Goal: Task Accomplishment & Management: Complete application form

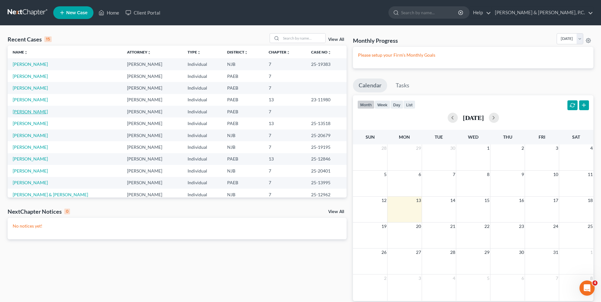
click at [29, 112] on link "[PERSON_NAME]" at bounding box center [30, 111] width 35 height 5
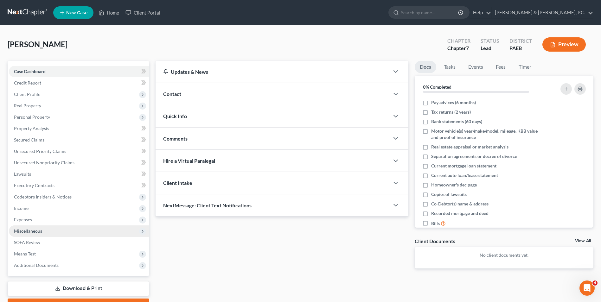
click at [33, 231] on span "Miscellaneous" at bounding box center [28, 230] width 28 height 5
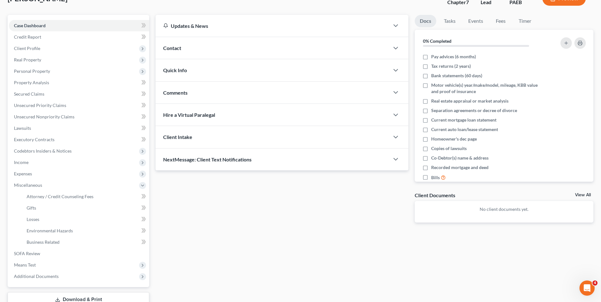
scroll to position [63, 0]
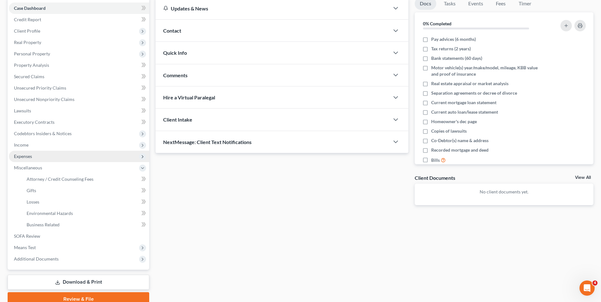
click at [23, 157] on span "Expenses" at bounding box center [23, 156] width 18 height 5
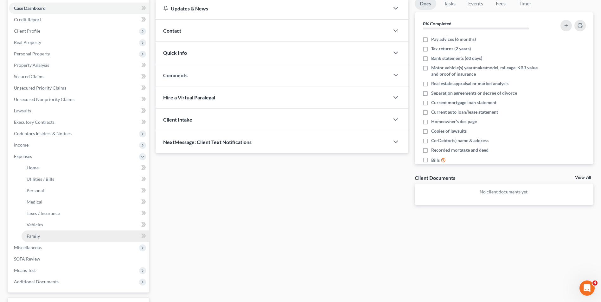
click at [32, 235] on span "Family" at bounding box center [33, 235] width 13 height 5
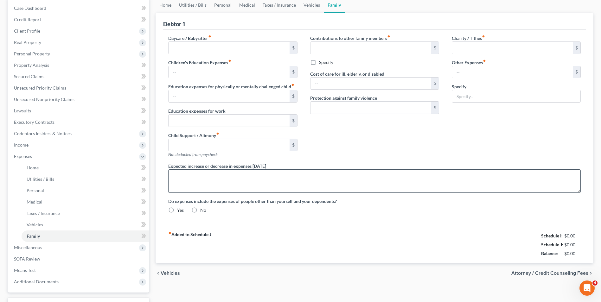
scroll to position [25, 0]
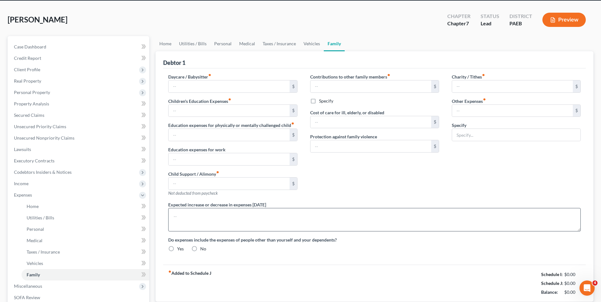
type input "0.00"
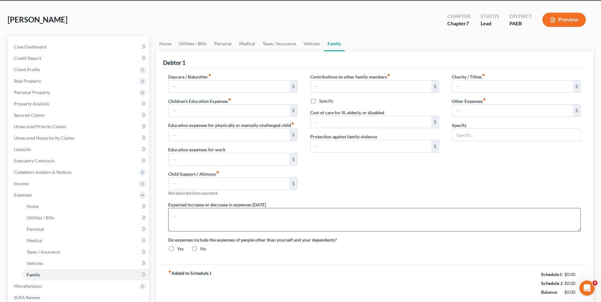
type input "0.00"
type input "20.00"
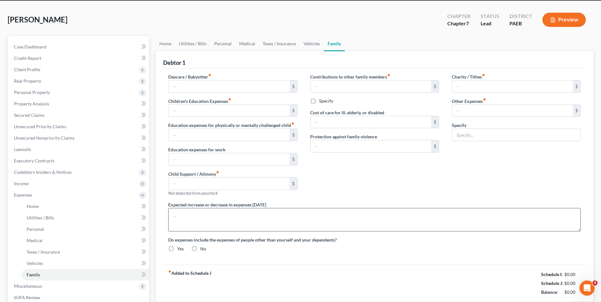
type input "gym"
radio input "true"
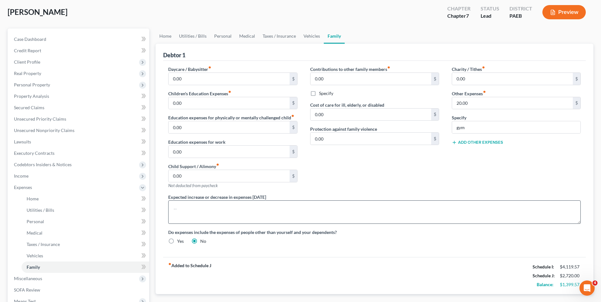
scroll to position [63, 0]
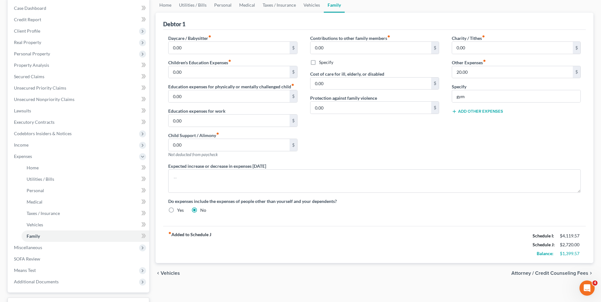
click at [175, 273] on span "Vehicles" at bounding box center [170, 273] width 19 height 5
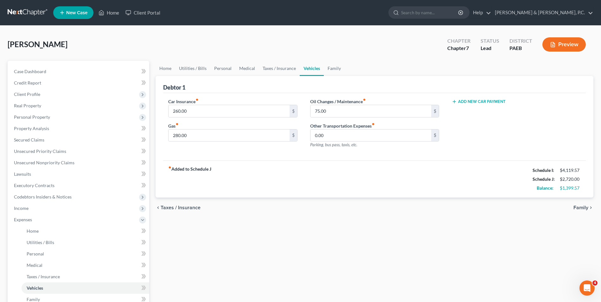
click at [182, 207] on span "Taxes / Insurance" at bounding box center [181, 207] width 40 height 5
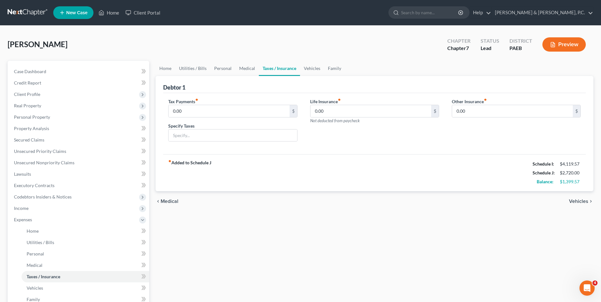
click at [171, 202] on span "Medical" at bounding box center [170, 201] width 18 height 5
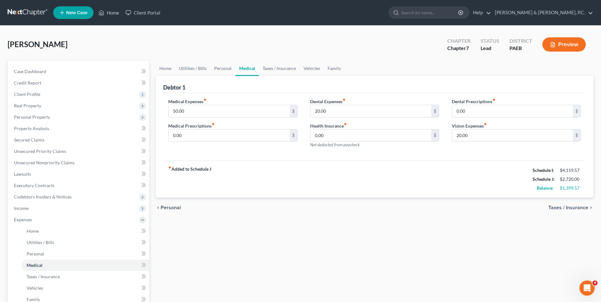
click at [167, 208] on span "Personal" at bounding box center [171, 207] width 20 height 5
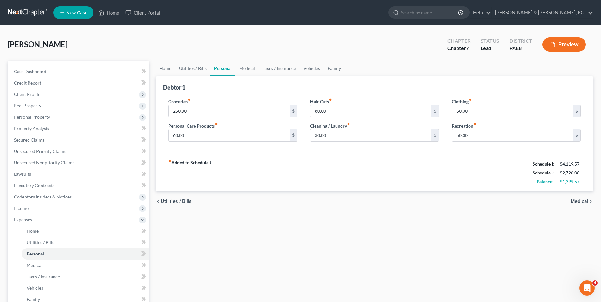
click at [169, 201] on span "Utilities / Bills" at bounding box center [176, 201] width 31 height 5
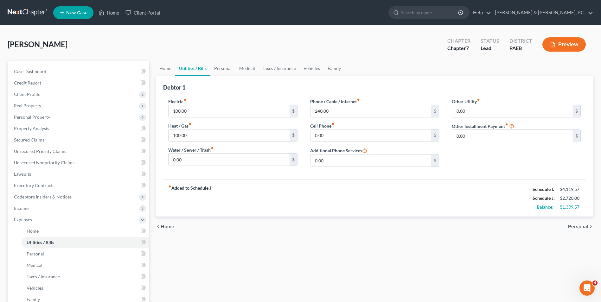
click at [168, 227] on span "Home" at bounding box center [168, 226] width 14 height 5
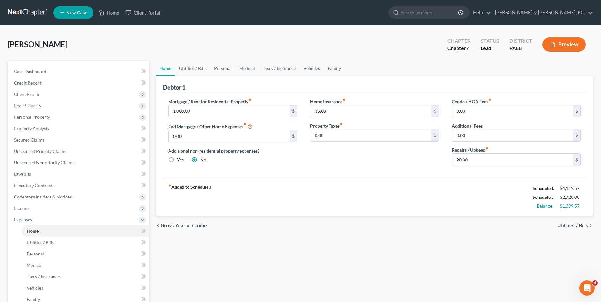
click at [572, 226] on span "Utilities / Bills" at bounding box center [572, 225] width 31 height 5
